Goal: Information Seeking & Learning: Learn about a topic

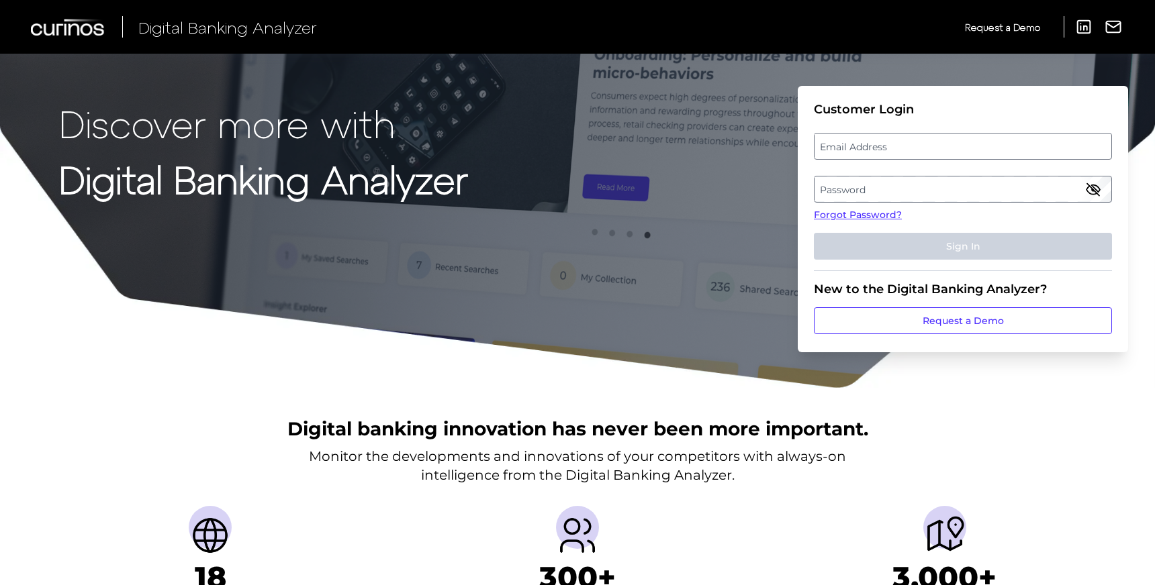
click at [887, 144] on label "Email Address" at bounding box center [962, 146] width 296 height 24
click at [887, 144] on input "email" at bounding box center [963, 146] width 298 height 27
click at [850, 187] on label "Password" at bounding box center [962, 189] width 296 height 24
click at [839, 148] on label "Email Address" at bounding box center [962, 146] width 296 height 24
click at [839, 148] on input "email" at bounding box center [963, 146] width 298 height 27
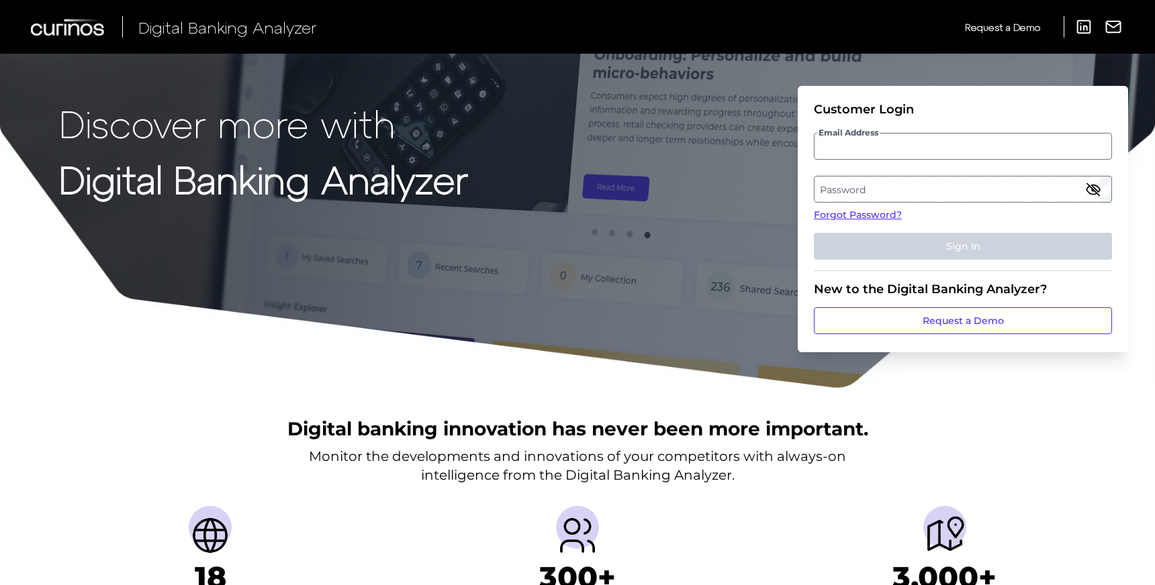
click at [839, 183] on label "Password" at bounding box center [962, 189] width 296 height 24
click at [839, 148] on label "Email Address" at bounding box center [962, 146] width 296 height 24
click at [839, 148] on input "email" at bounding box center [963, 146] width 298 height 27
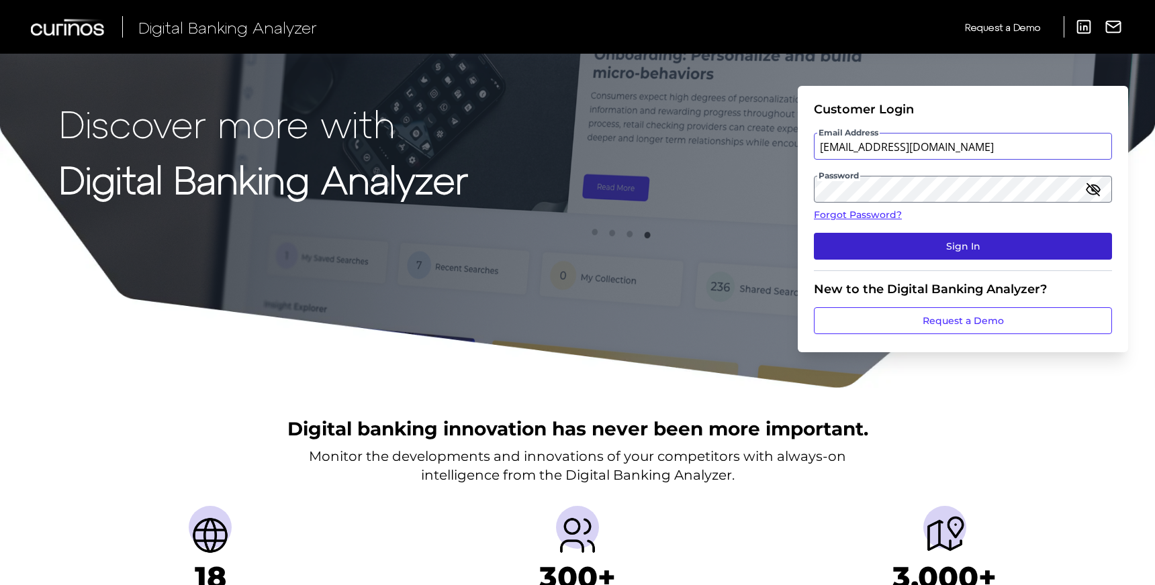
type input "[EMAIL_ADDRESS][DOMAIN_NAME]"
click at [844, 249] on button "Sign In" at bounding box center [963, 246] width 298 height 27
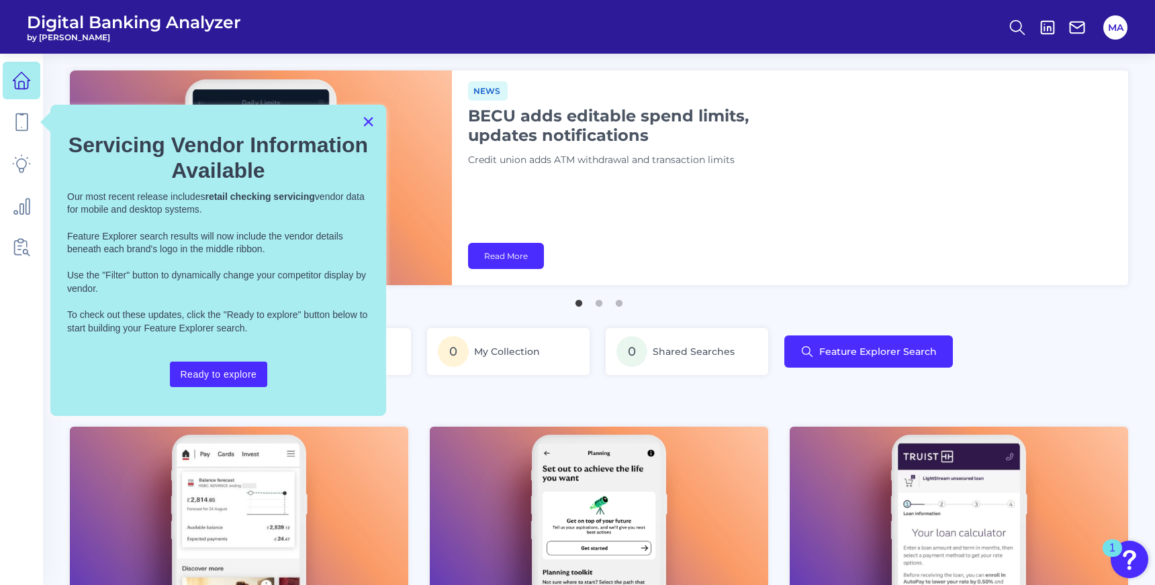
click at [368, 122] on button "×" at bounding box center [368, 121] width 13 height 21
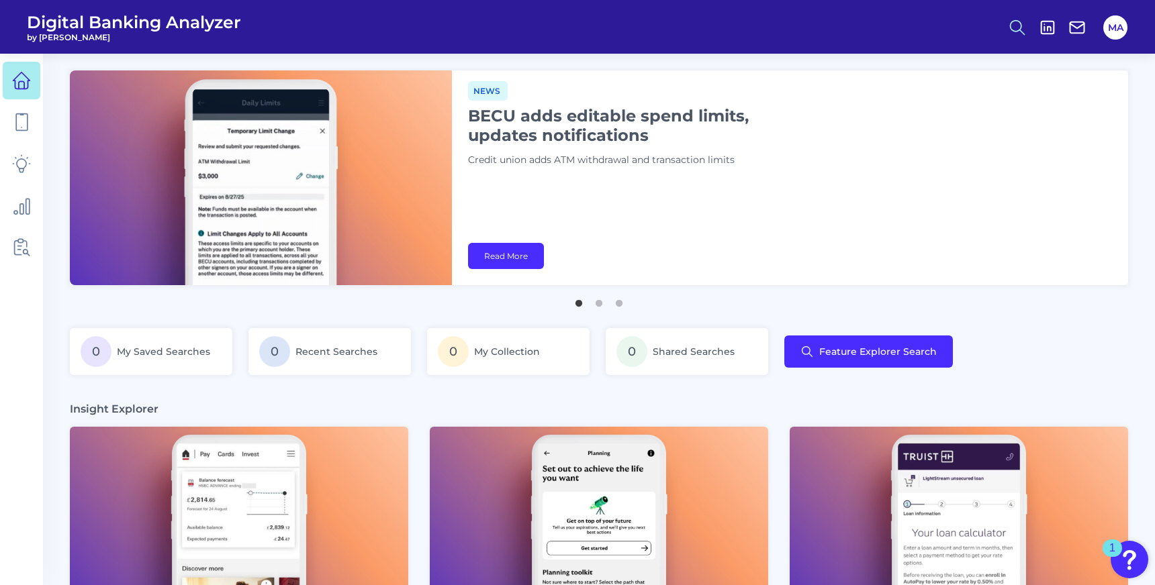
click at [1014, 23] on icon at bounding box center [1017, 27] width 19 height 19
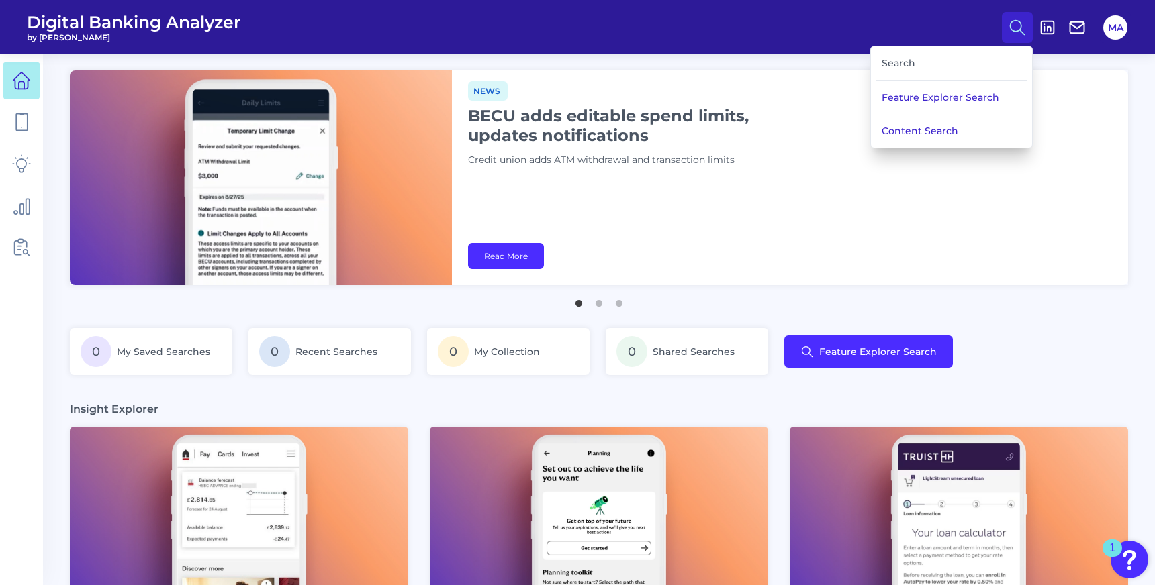
click at [941, 60] on div "Search" at bounding box center [951, 63] width 150 height 34
click at [920, 60] on div "Search" at bounding box center [951, 63] width 150 height 34
click at [907, 55] on div "Search" at bounding box center [951, 63] width 150 height 34
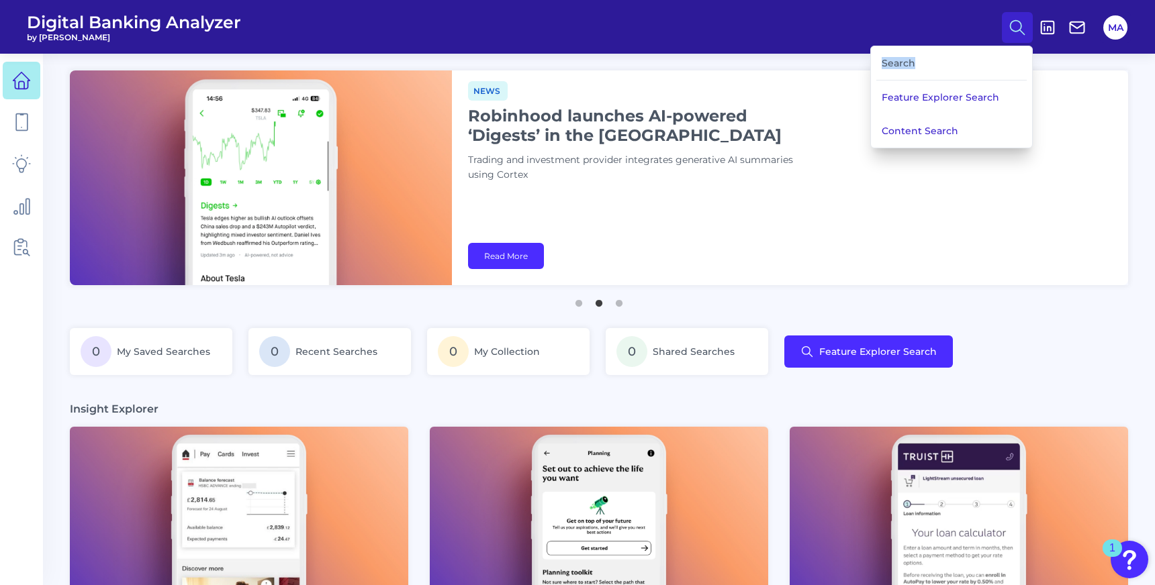
click at [898, 64] on div "Search" at bounding box center [951, 63] width 150 height 34
click at [902, 64] on div "Search" at bounding box center [951, 63] width 150 height 34
click at [721, 32] on header "Digital Banking Analyzer by Curinos Search Feature Explorer Search Content Sear…" at bounding box center [577, 27] width 1155 height 54
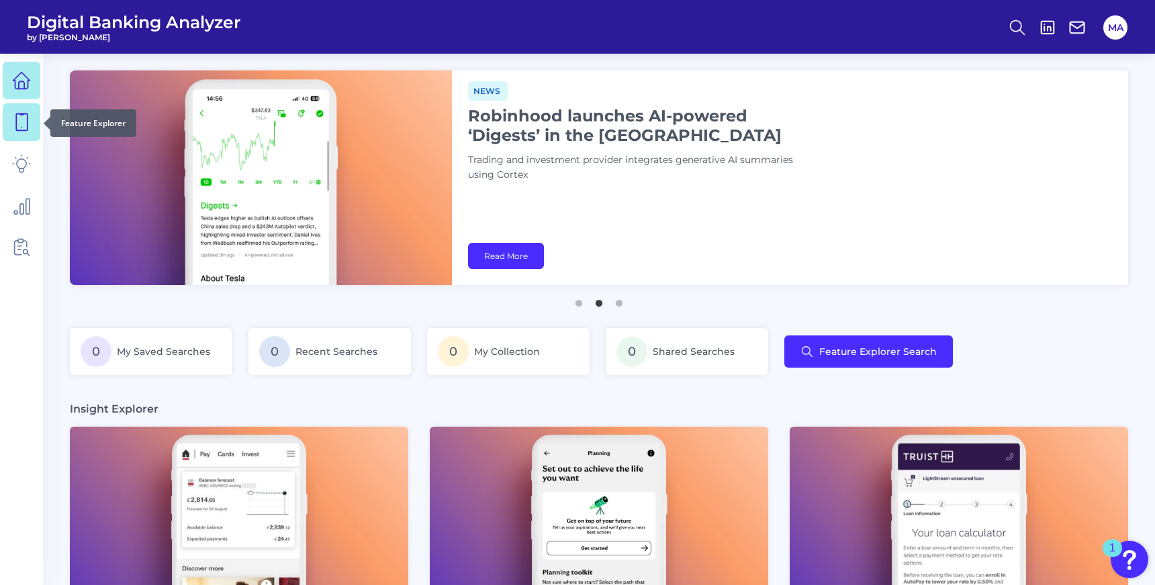
click at [19, 113] on icon at bounding box center [21, 122] width 19 height 19
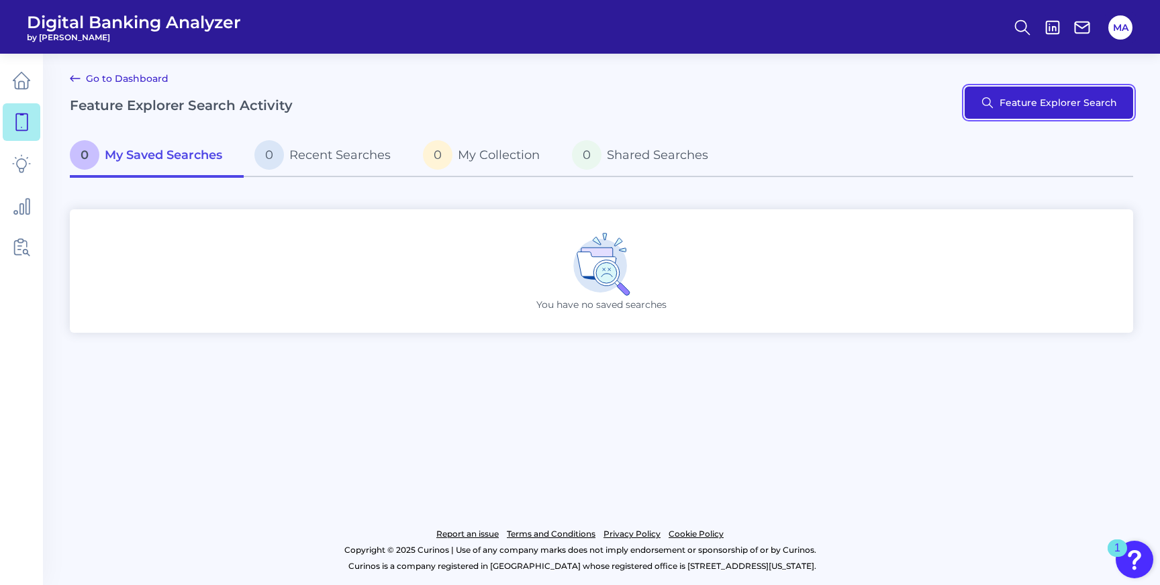
click at [1030, 101] on button "Feature Explorer Search" at bounding box center [1049, 103] width 169 height 32
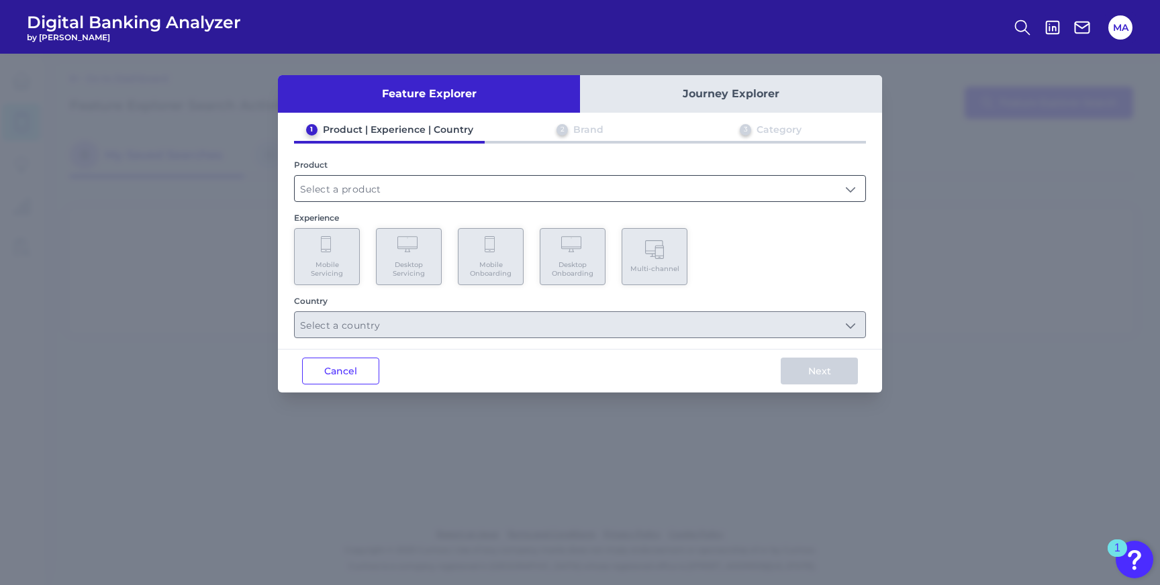
click at [559, 176] on input "text" at bounding box center [580, 189] width 571 height 26
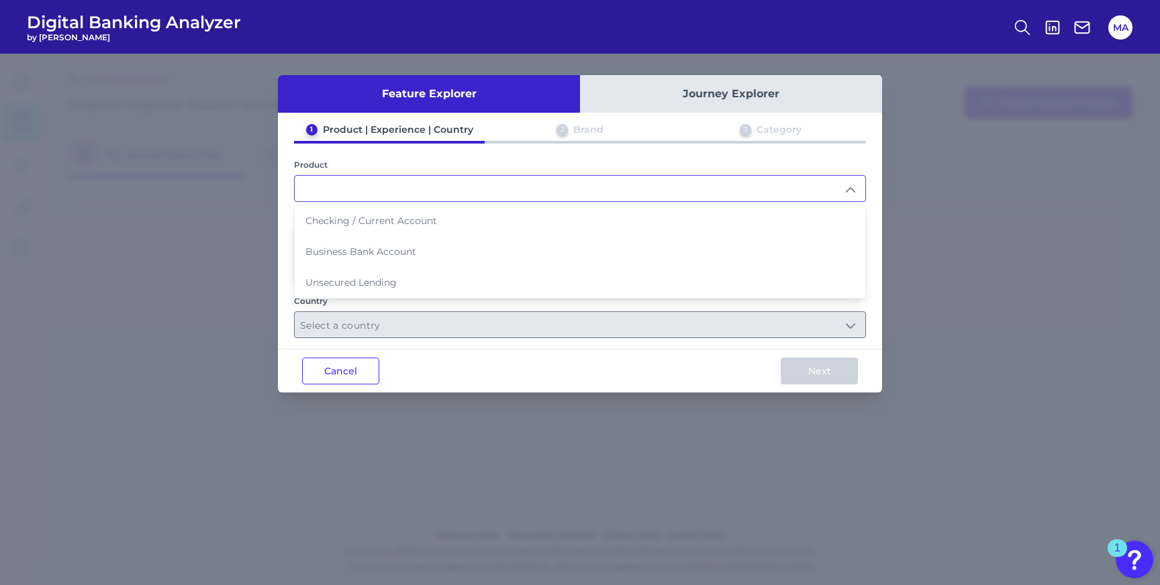
click at [546, 180] on input "text" at bounding box center [580, 189] width 571 height 26
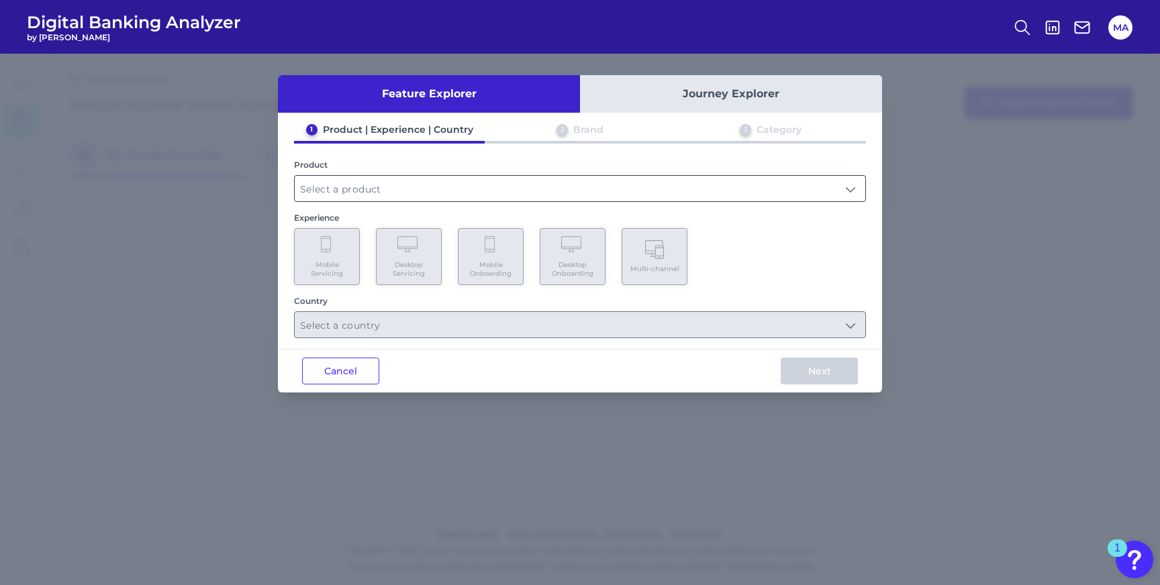
click at [546, 180] on input "text" at bounding box center [580, 189] width 571 height 26
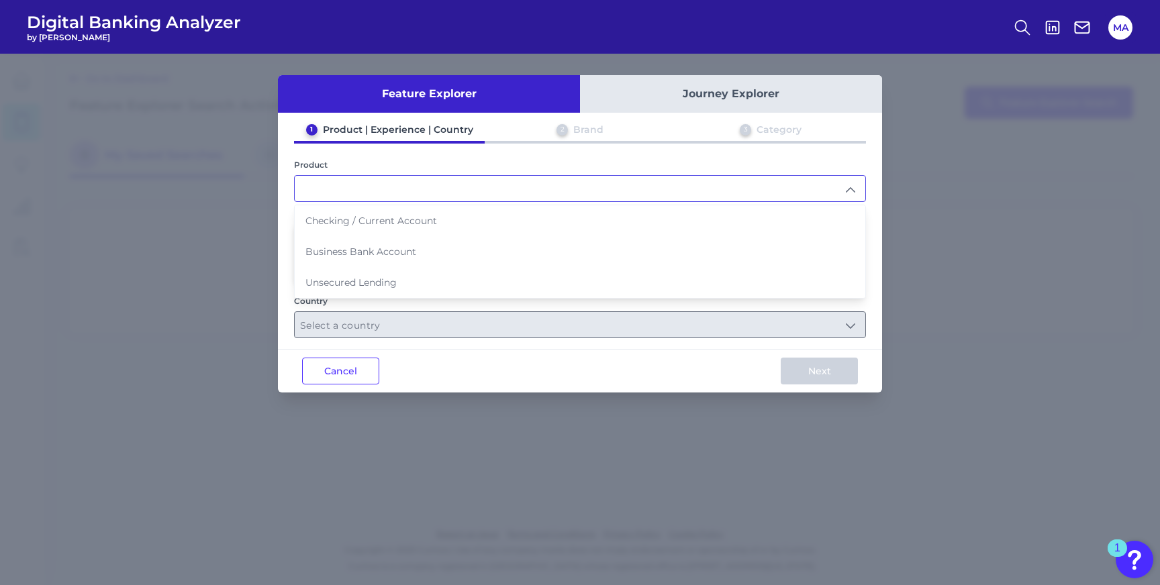
click at [543, 180] on input "text" at bounding box center [580, 189] width 571 height 26
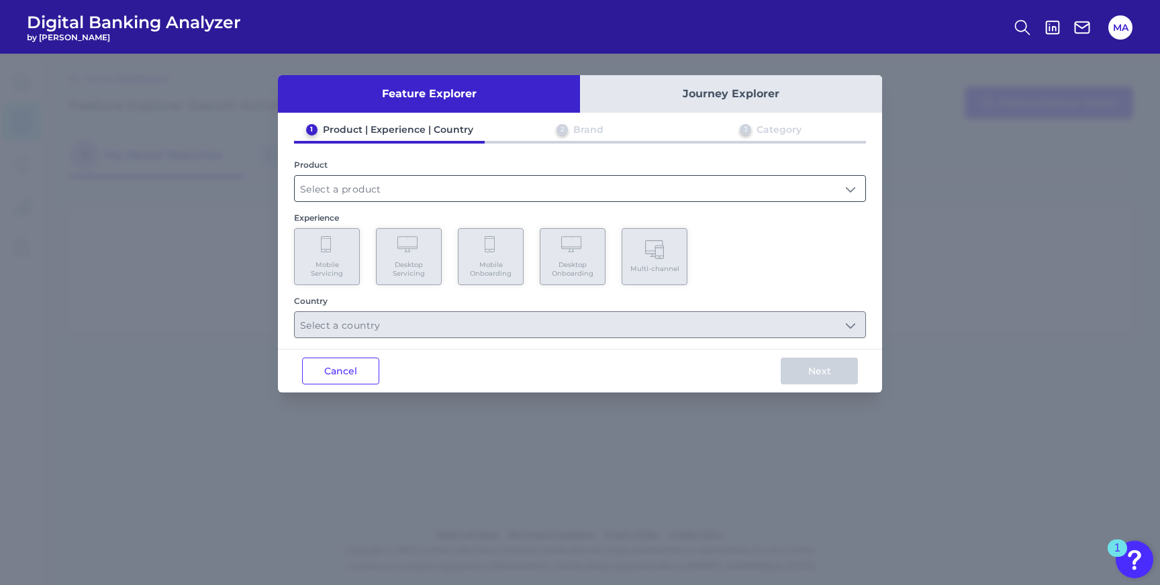
click at [857, 185] on input "text" at bounding box center [580, 189] width 571 height 26
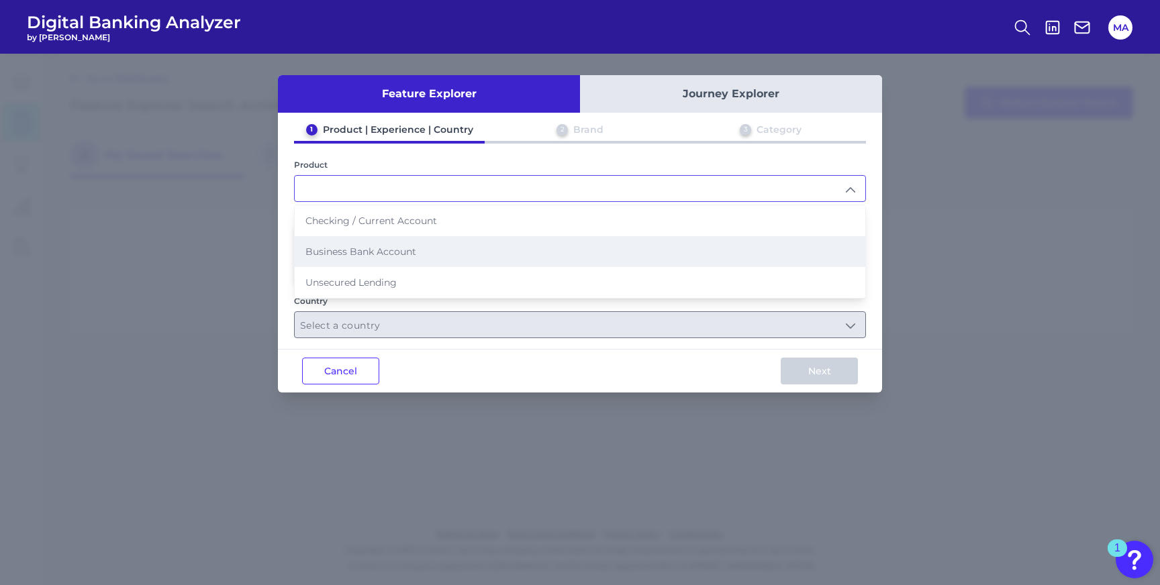
click at [703, 248] on li "Business Bank Account" at bounding box center [580, 251] width 571 height 31
type input "Business Bank Account"
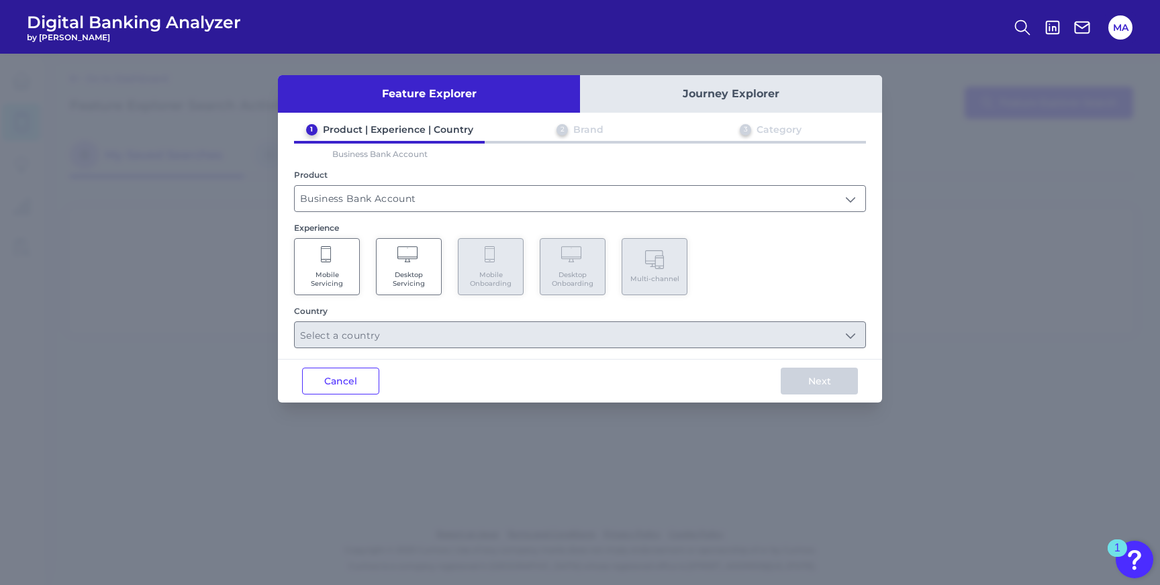
click at [346, 277] on span "Mobile Servicing" at bounding box center [326, 279] width 51 height 17
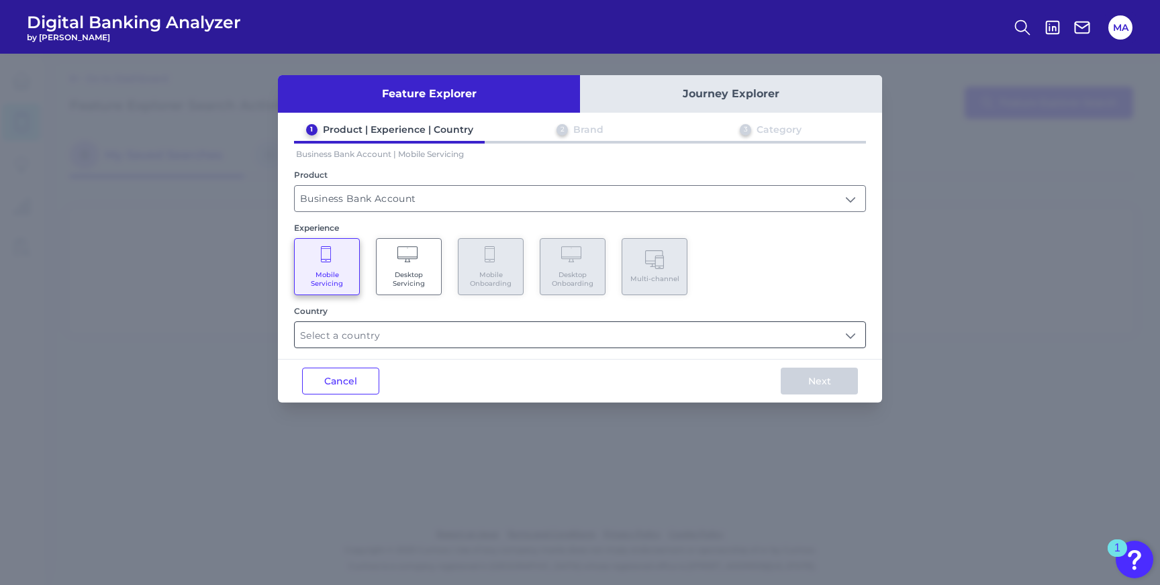
click at [375, 332] on input "text" at bounding box center [580, 335] width 571 height 26
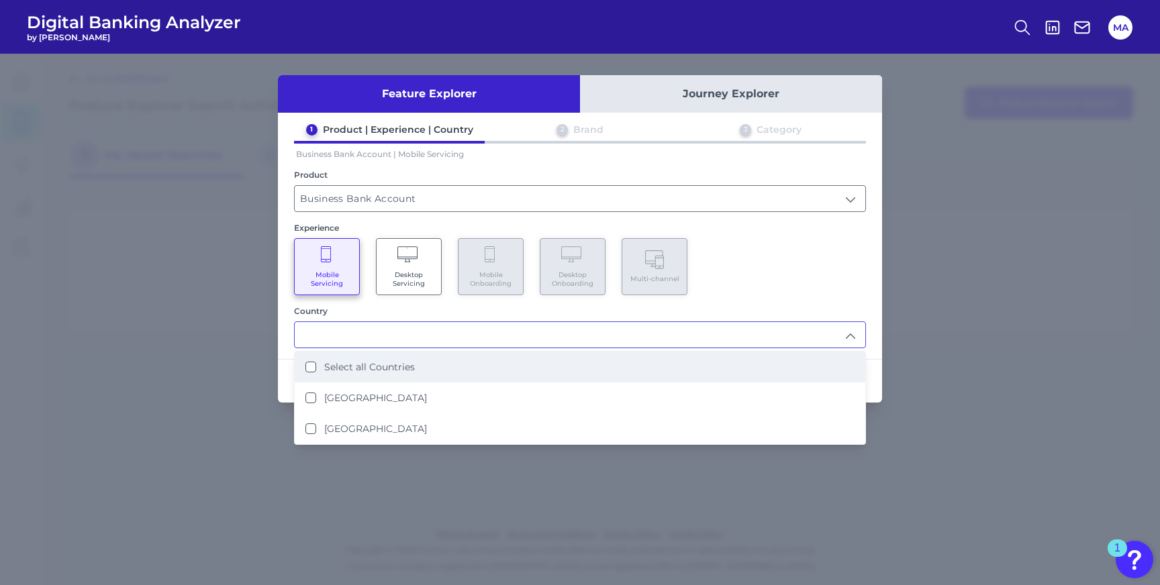
click at [309, 363] on Countries "Select all Countries" at bounding box center [310, 367] width 11 height 11
type input "Select all Countries"
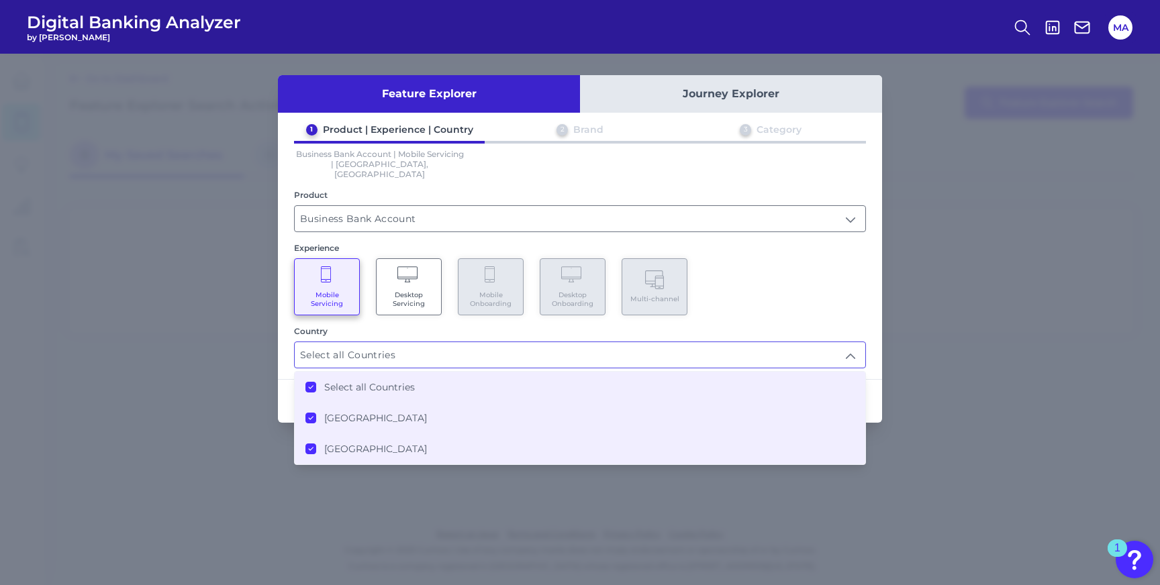
click at [766, 342] on input "Select all Countries" at bounding box center [580, 355] width 571 height 26
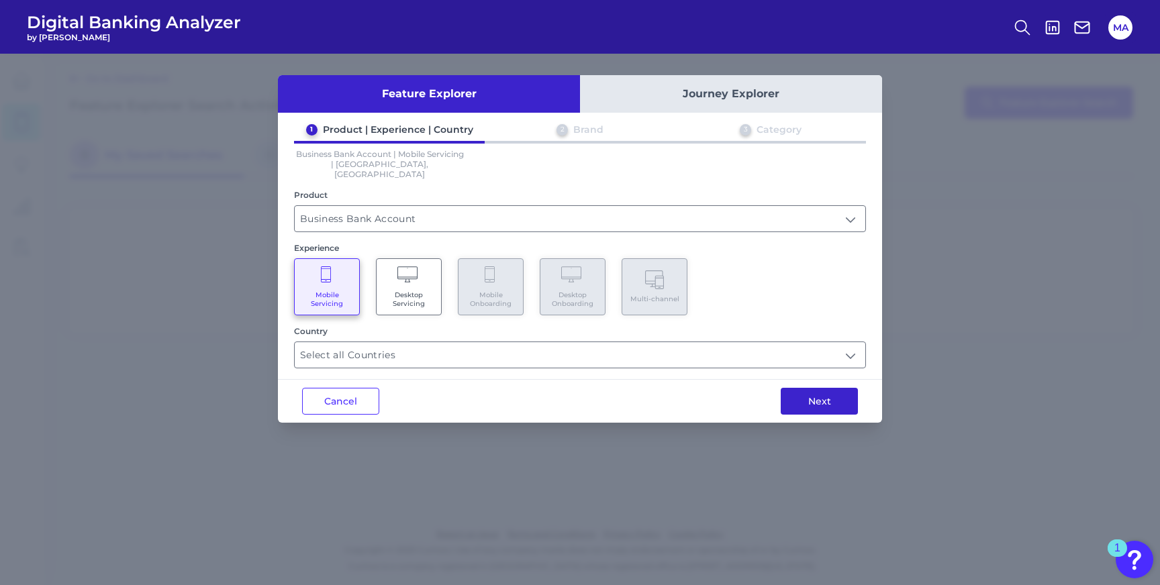
click at [800, 393] on button "Next" at bounding box center [819, 401] width 77 height 27
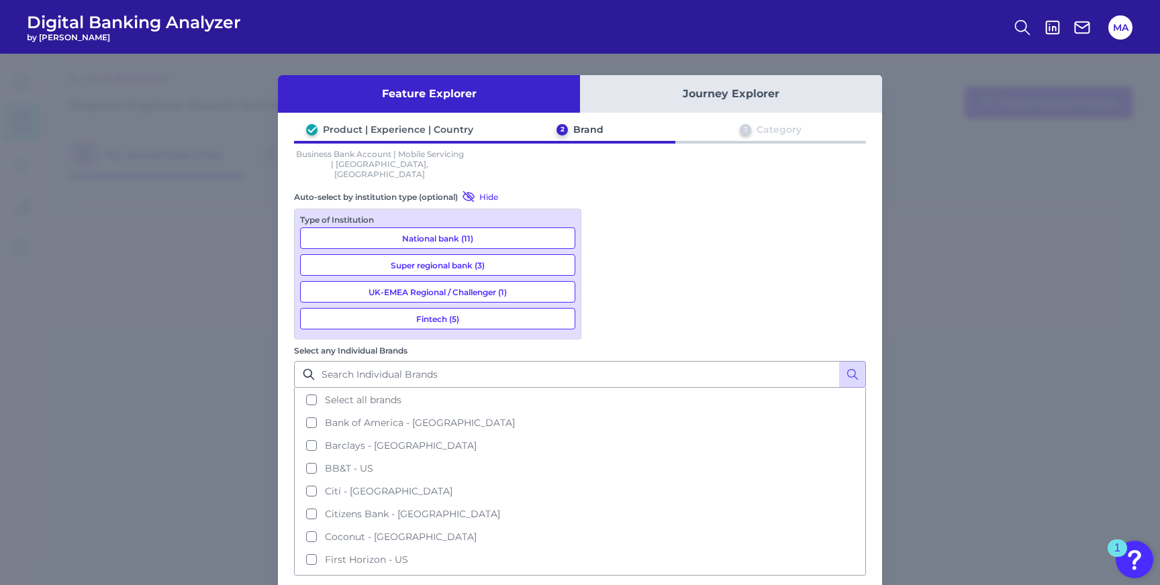
click at [468, 255] on button "Super regional bank (3)" at bounding box center [437, 264] width 275 height 21
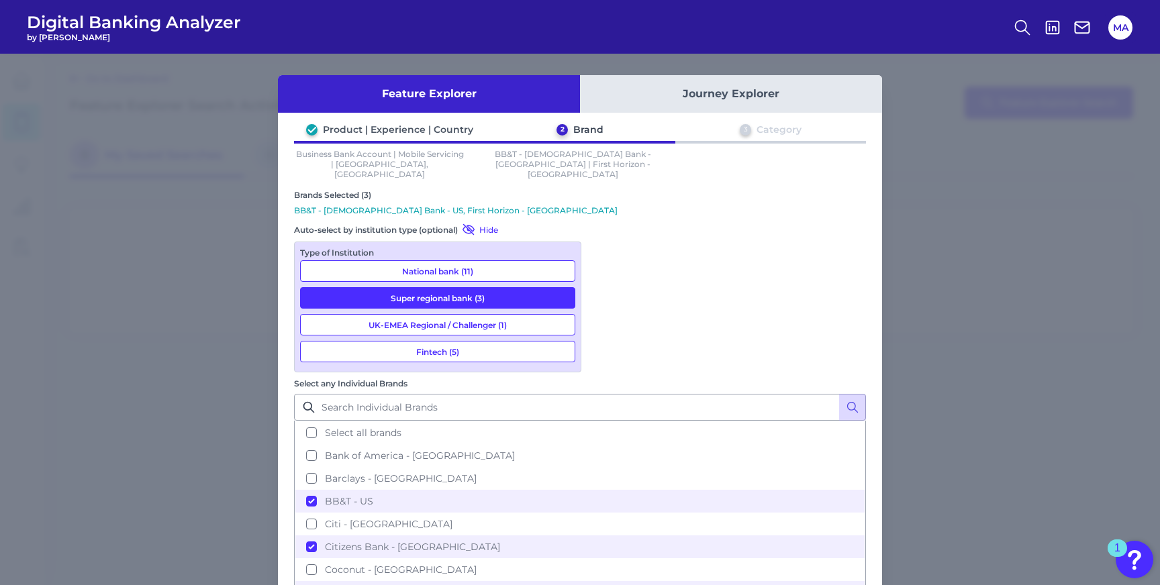
click at [487, 287] on button "Super regional bank (3)" at bounding box center [437, 297] width 275 height 21
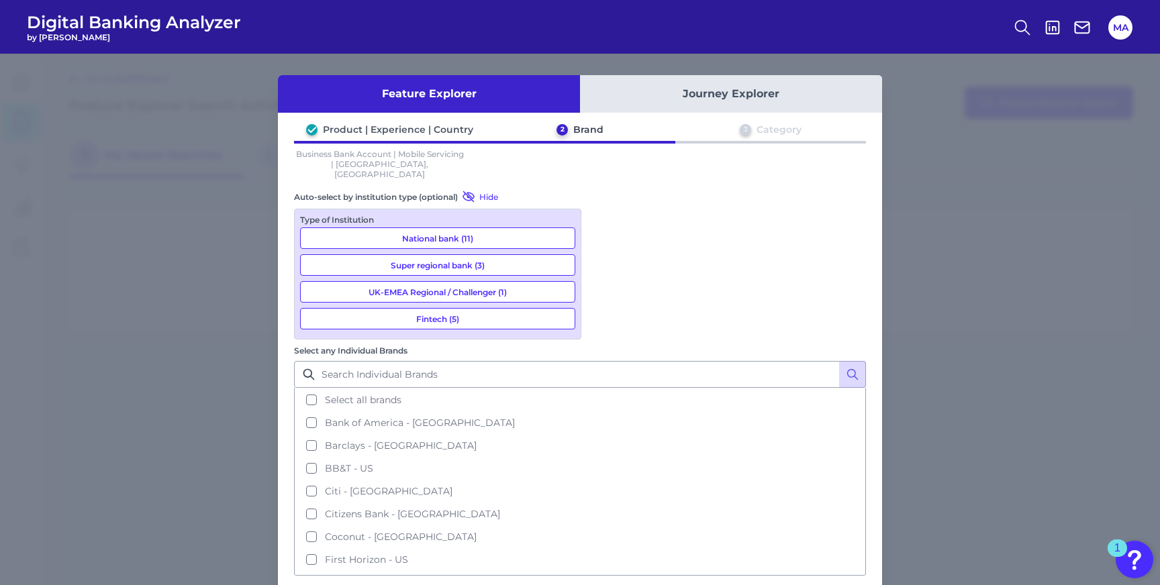
click at [512, 229] on button "National bank (11)" at bounding box center [437, 238] width 275 height 21
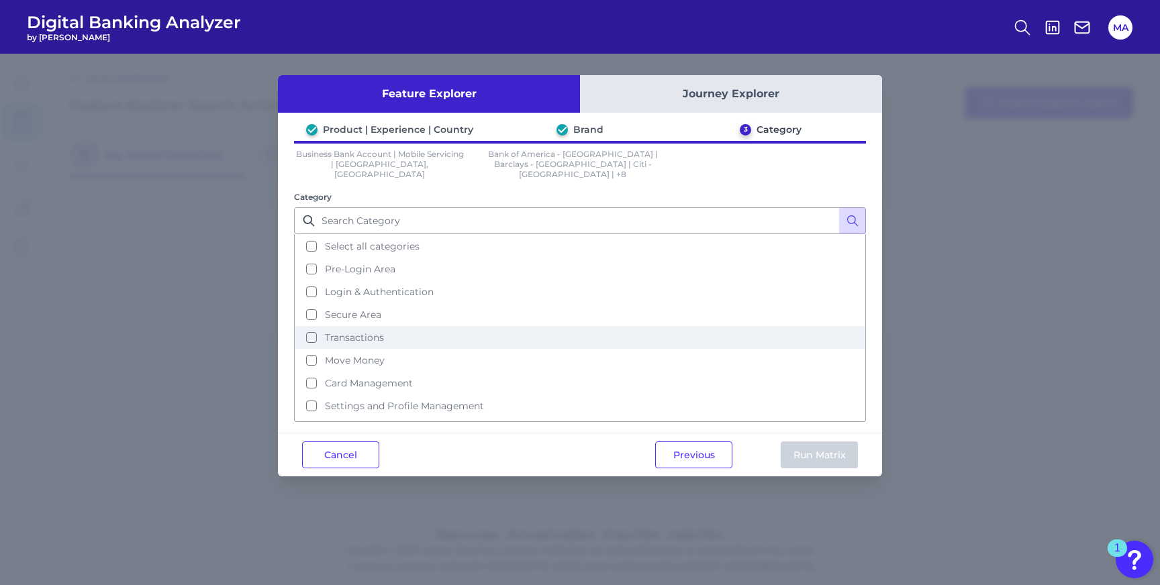
scroll to position [124, 0]
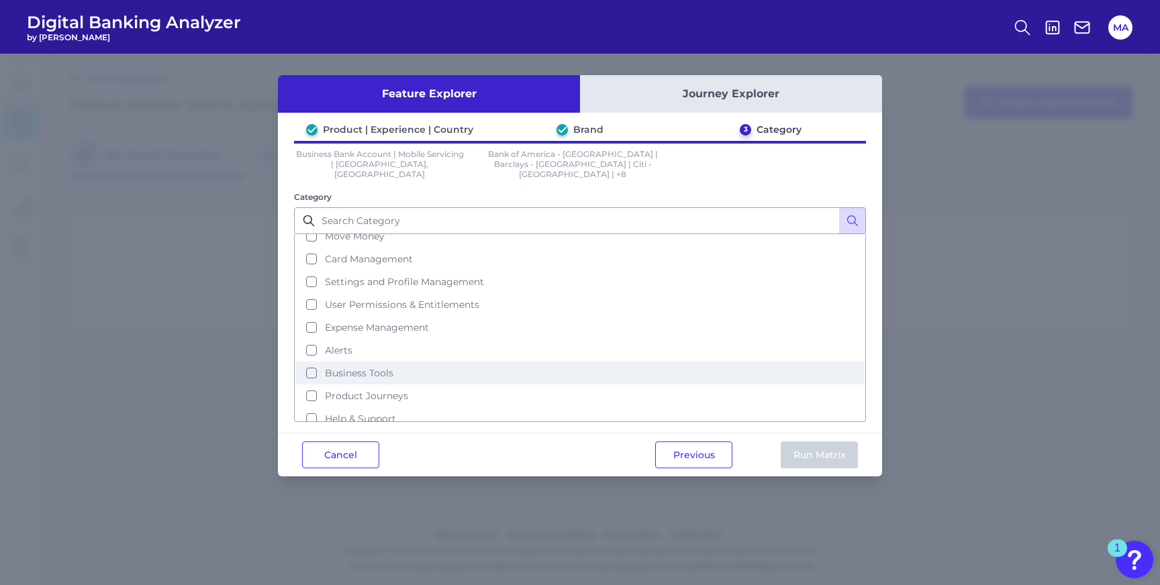
click at [624, 362] on button "Business Tools" at bounding box center [579, 373] width 569 height 23
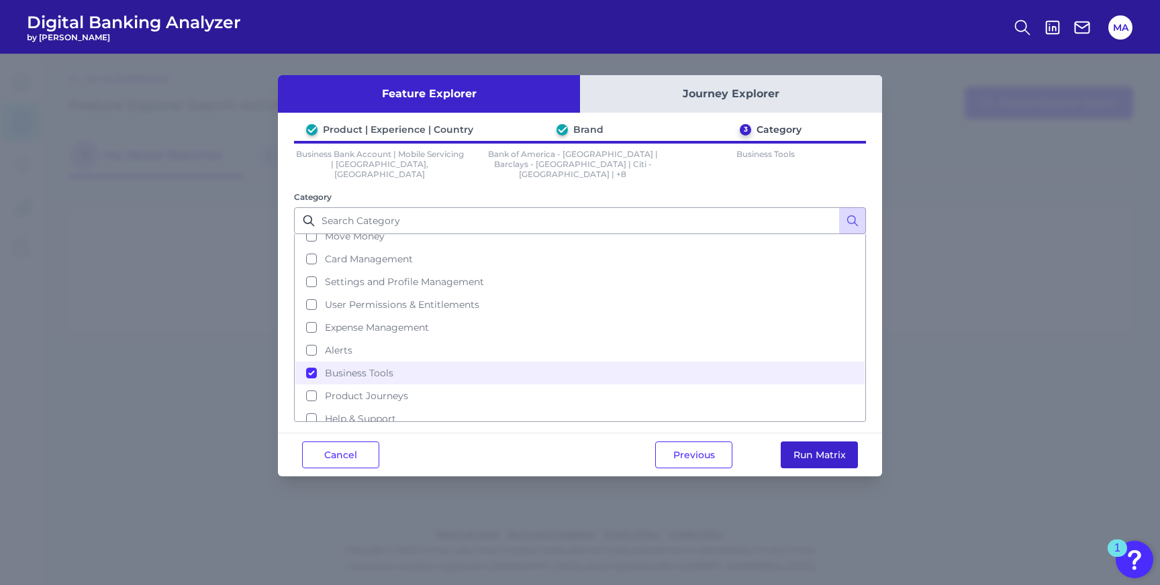
click at [808, 442] on button "Run Matrix" at bounding box center [819, 455] width 77 height 27
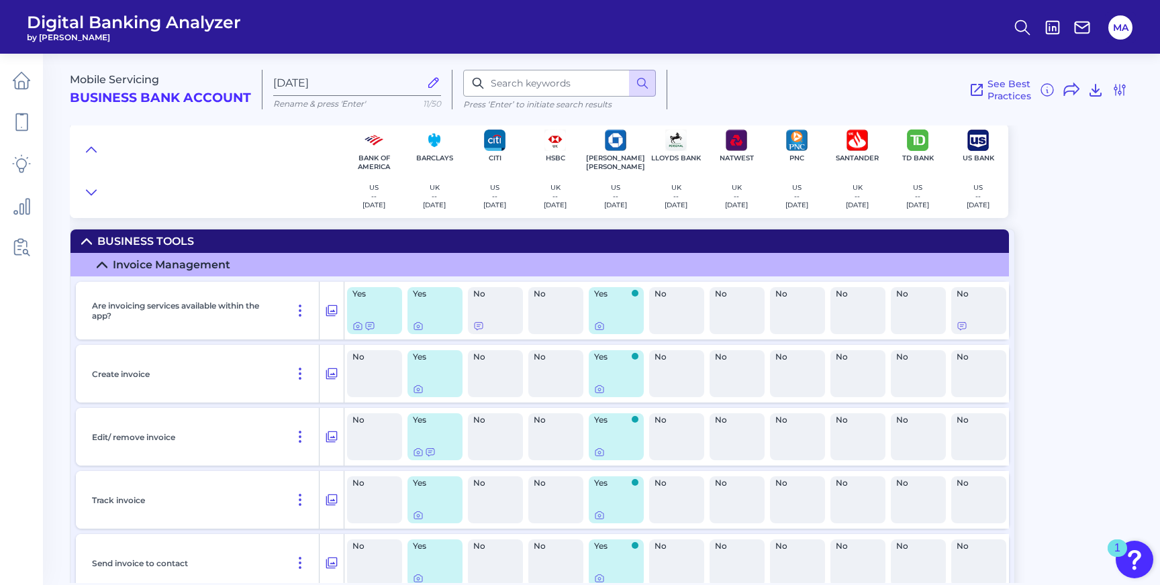
click at [729, 102] on div "See Best Practices Filters Clear all filters Experience Reset Mobile Servicing …" at bounding box center [897, 90] width 461 height 40
click at [986, 144] on img at bounding box center [977, 140] width 21 height 21
click at [976, 146] on img at bounding box center [977, 140] width 21 height 21
click at [963, 329] on icon at bounding box center [962, 326] width 11 height 11
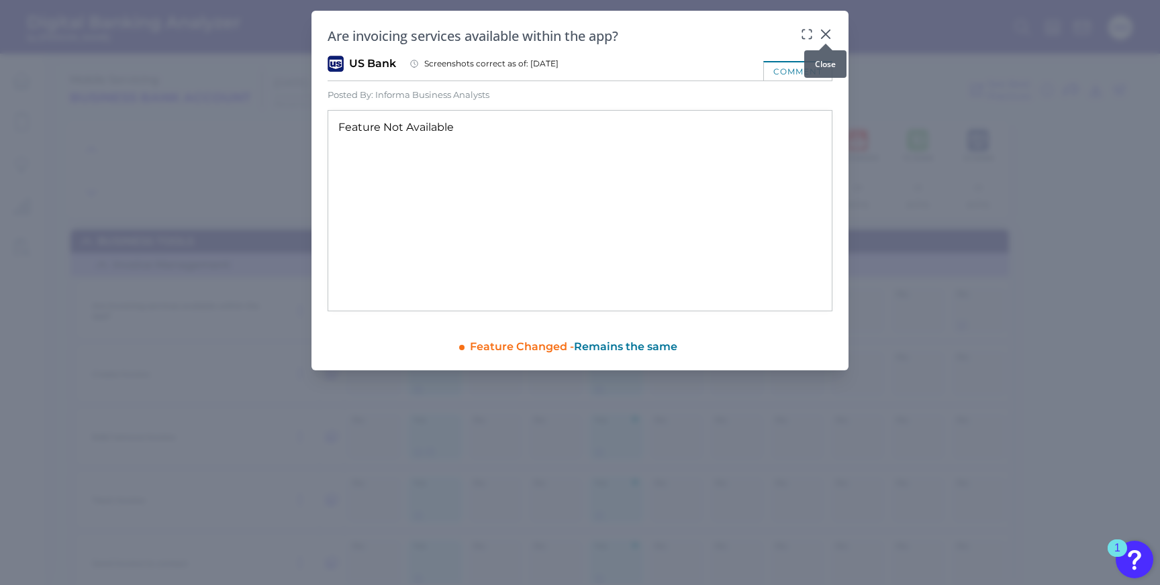
click at [827, 36] on icon at bounding box center [826, 34] width 8 height 8
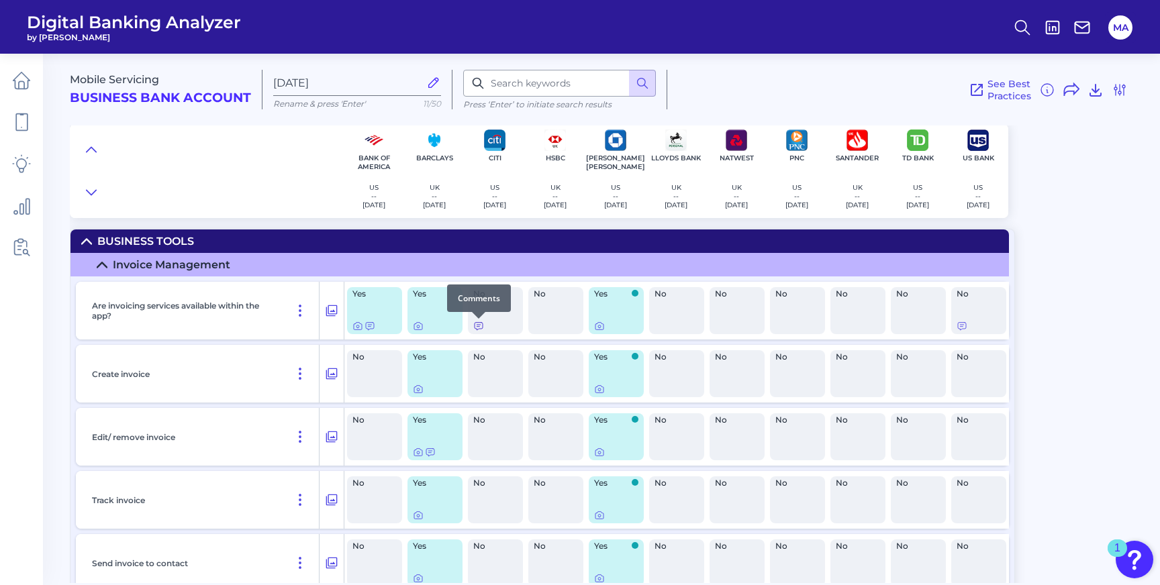
click at [473, 326] on icon at bounding box center [478, 326] width 11 height 11
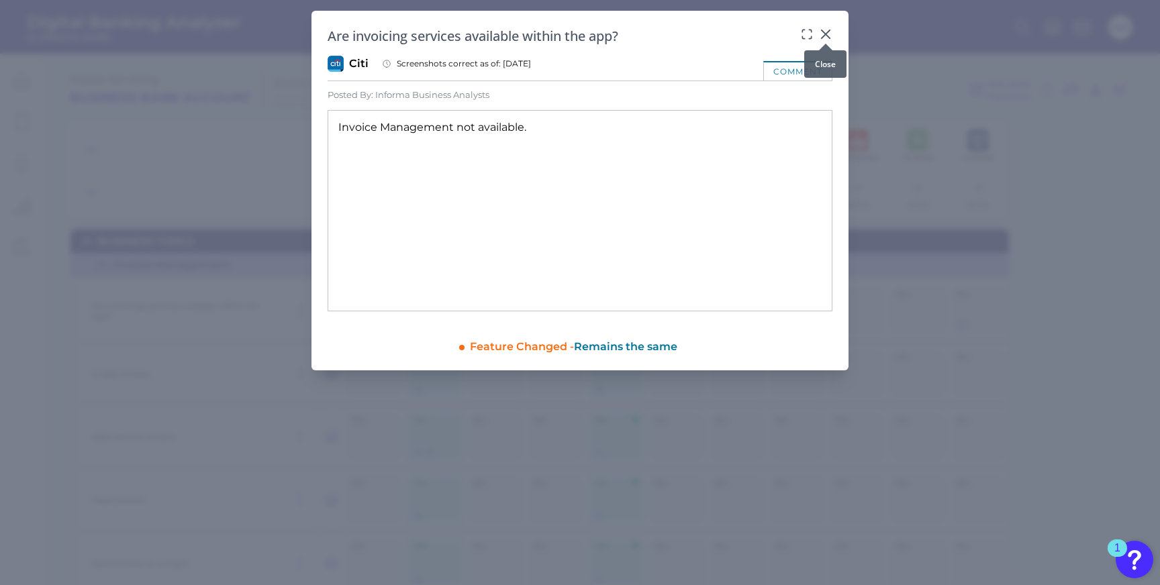
click at [826, 35] on icon at bounding box center [825, 34] width 13 height 13
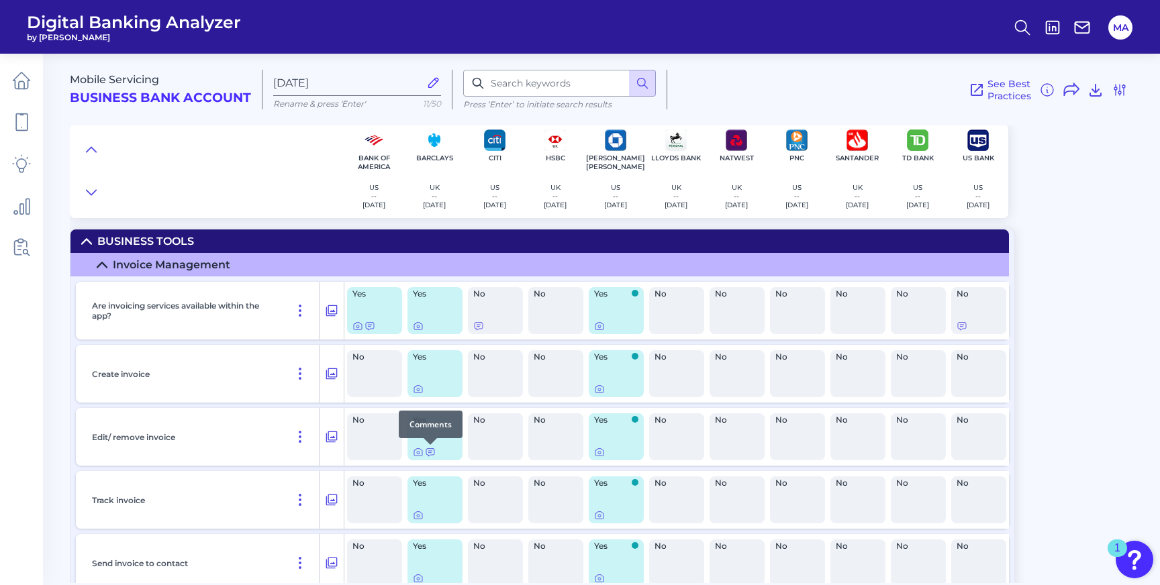
click at [428, 450] on div at bounding box center [430, 444] width 13 height 13
click at [428, 449] on div at bounding box center [430, 444] width 13 height 13
click at [442, 442] on div "Yes" at bounding box center [435, 437] width 55 height 47
click at [429, 455] on icon at bounding box center [430, 452] width 11 height 11
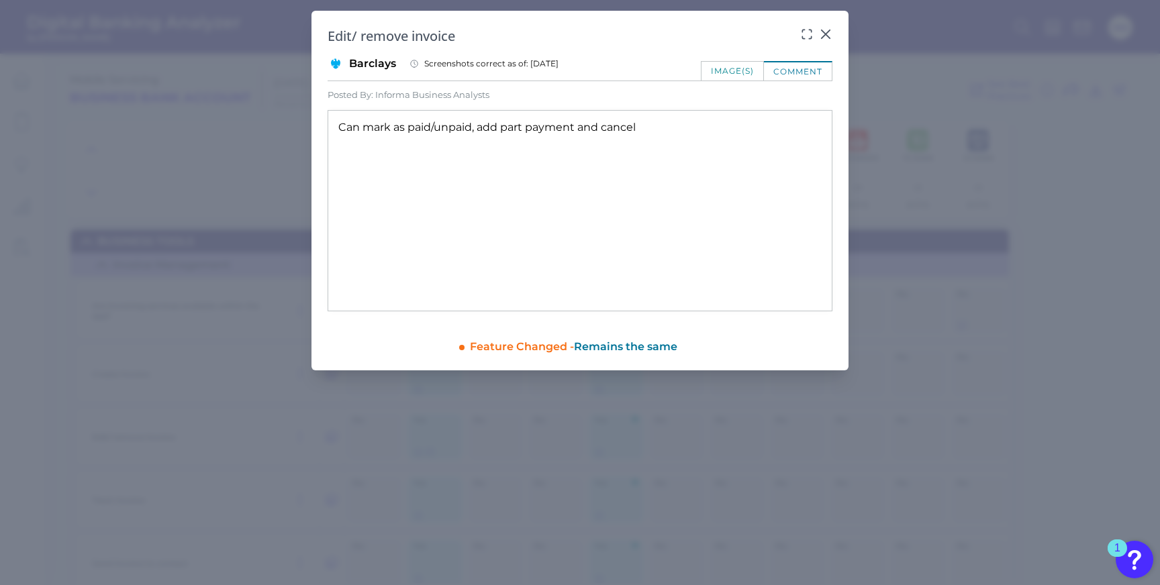
click at [794, 67] on div "comment" at bounding box center [798, 70] width 68 height 19
click at [823, 38] on div at bounding box center [825, 43] width 13 height 13
click at [826, 34] on icon at bounding box center [826, 34] width 8 height 8
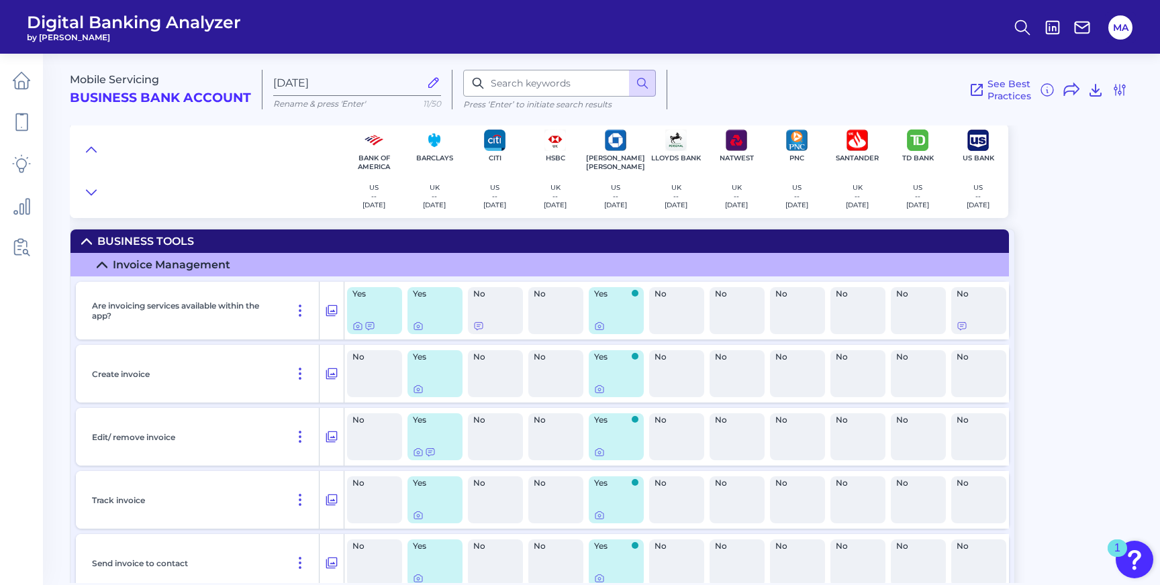
click at [1130, 560] on img "Open Resource Center, 1 new notification" at bounding box center [1135, 560] width 38 height 38
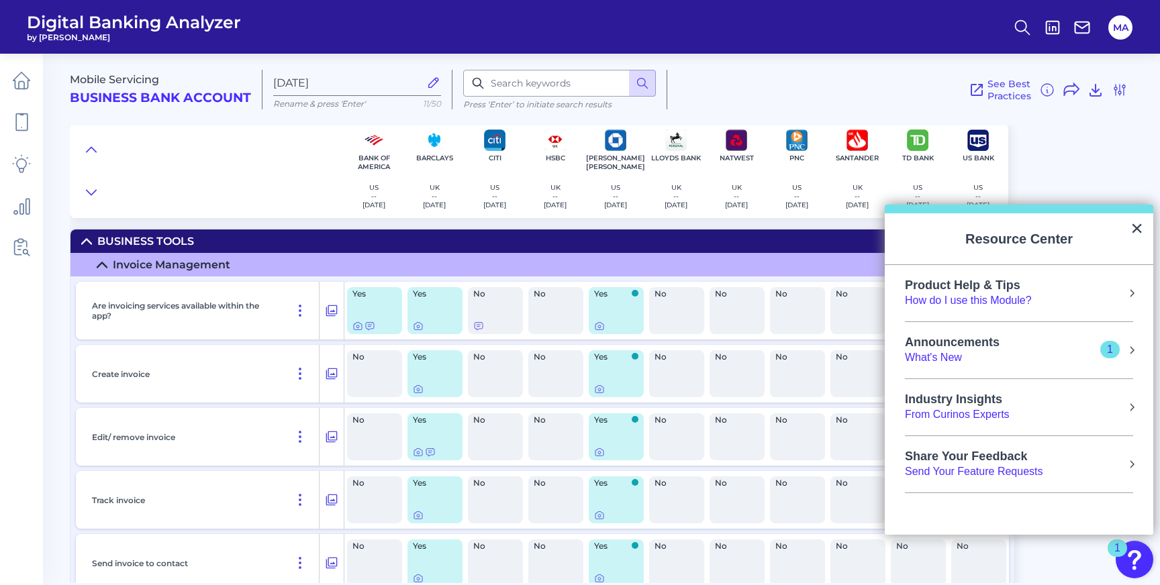
click at [1063, 356] on div "Announcements What's New 1" at bounding box center [1019, 351] width 228 height 30
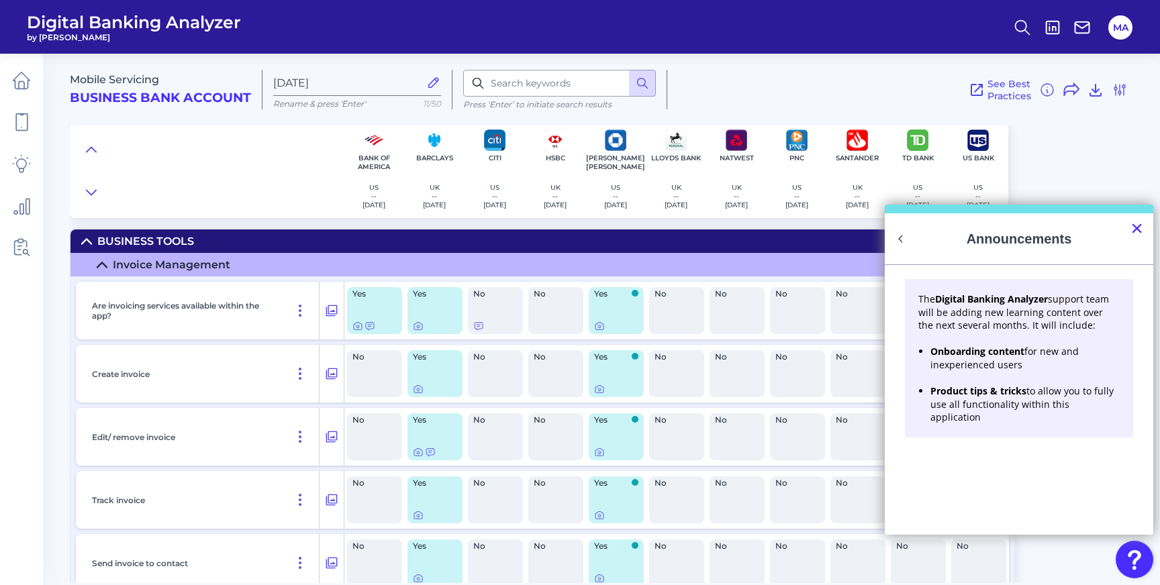
click at [1137, 231] on button "×" at bounding box center [1137, 228] width 13 height 21
